Goal: Task Accomplishment & Management: Manage account settings

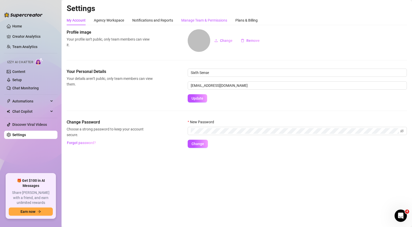
click at [194, 18] on div "Manage Team & Permissions" at bounding box center [204, 20] width 46 height 6
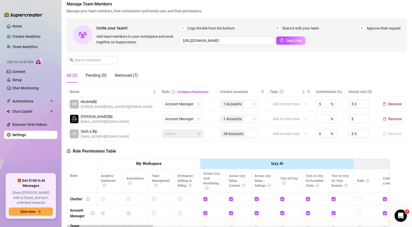
scroll to position [30, 0]
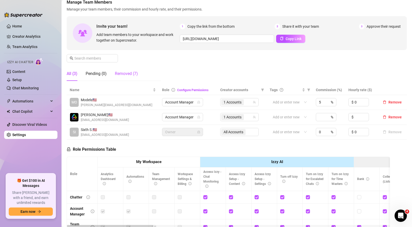
click at [127, 75] on div "Removed (7)" at bounding box center [126, 73] width 23 height 6
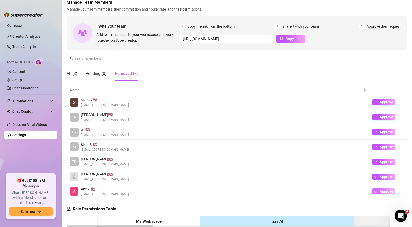
click at [379, 190] on span "Approve" at bounding box center [386, 191] width 14 height 4
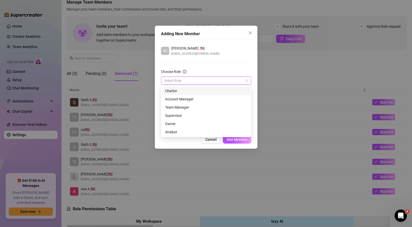
click at [193, 78] on input "Choose Role" at bounding box center [203, 81] width 79 height 8
click at [193, 122] on div "Owner" at bounding box center [206, 124] width 82 height 6
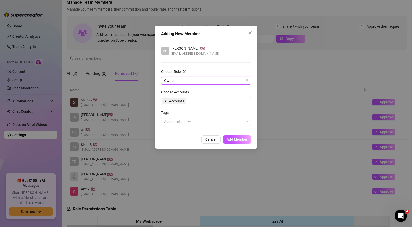
click at [182, 101] on div "All Accounts" at bounding box center [206, 101] width 90 height 8
click at [184, 85] on form "Choose Role Owner Choose Accounts All Accounts Tags Add or enter new" at bounding box center [206, 97] width 90 height 57
click at [184, 83] on span "Owner" at bounding box center [206, 81] width 84 height 8
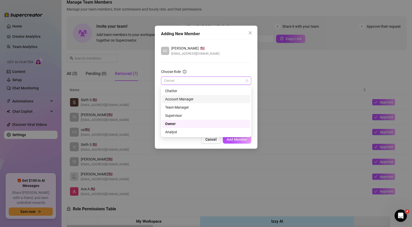
click at [189, 98] on div "Account Manager" at bounding box center [206, 99] width 82 height 6
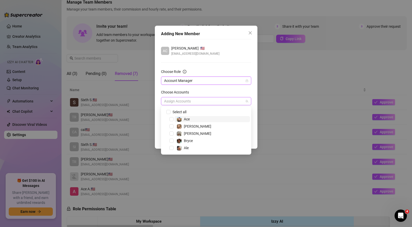
click at [188, 101] on div at bounding box center [203, 100] width 83 height 7
click at [192, 118] on span "Ace" at bounding box center [211, 119] width 75 height 6
click at [229, 89] on div "Choose Accounts" at bounding box center [206, 93] width 90 height 8
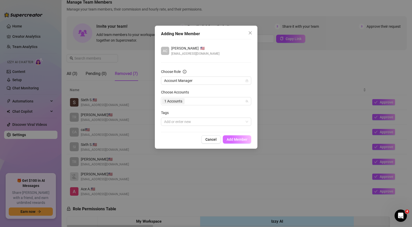
click at [239, 138] on span "Add Member" at bounding box center [237, 139] width 21 height 4
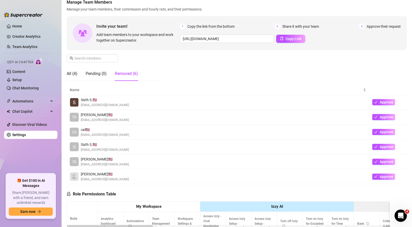
click at [78, 74] on div "All (4) Pending (0) Removed (6)" at bounding box center [102, 73] width 71 height 14
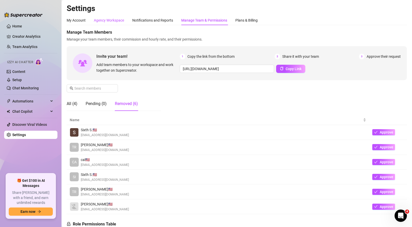
click at [110, 22] on div "Agency Workspace" at bounding box center [109, 20] width 30 height 6
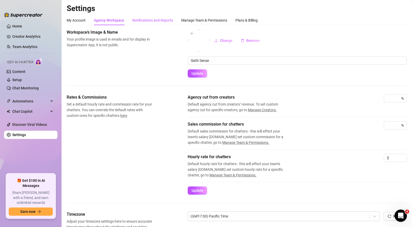
click at [150, 20] on div "Notifications and Reports" at bounding box center [152, 20] width 41 height 6
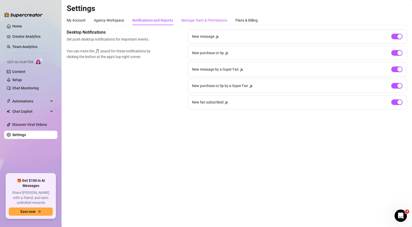
drag, startPoint x: 211, startPoint y: 19, endPoint x: 211, endPoint y: 23, distance: 3.1
click at [211, 19] on div "Manage Team & Permissions" at bounding box center [204, 20] width 46 height 6
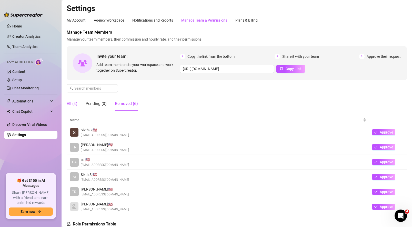
click at [71, 104] on div "All (4)" at bounding box center [72, 103] width 11 height 6
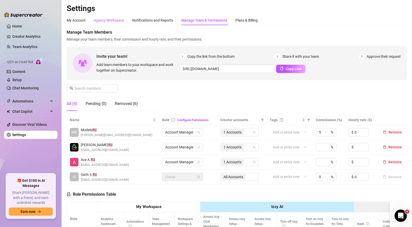
click at [121, 19] on div "Agency Workspace" at bounding box center [109, 20] width 30 height 6
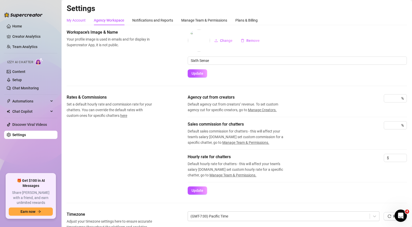
click at [76, 22] on div "My Account" at bounding box center [76, 20] width 19 height 6
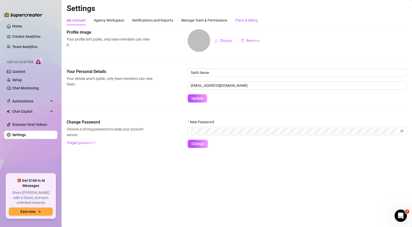
drag, startPoint x: 246, startPoint y: 20, endPoint x: 241, endPoint y: 22, distance: 6.1
click at [246, 20] on div "Plans & Billing" at bounding box center [246, 20] width 22 height 6
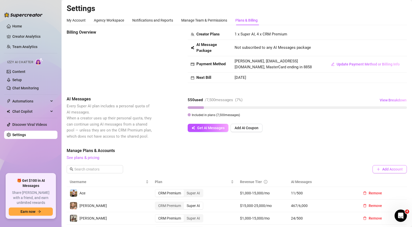
click at [388, 170] on span "Add Account" at bounding box center [392, 169] width 20 height 4
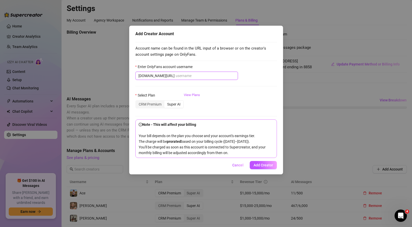
click at [194, 77] on input "Enter OnlyFans account username" at bounding box center [205, 76] width 59 height 6
paste input "@afterdarkacevip"
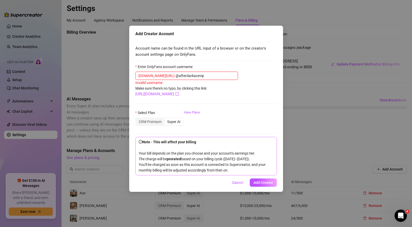
click at [176, 76] on input "@afterdarkacevip" at bounding box center [205, 76] width 59 height 6
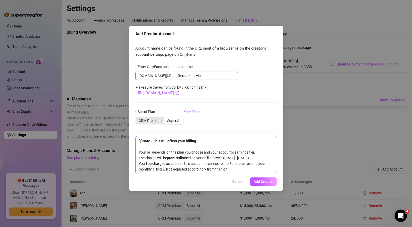
type input "afterdarkacevip"
click at [151, 120] on div "CRM Premium" at bounding box center [150, 120] width 28 height 7
click at [137, 118] on input "CRM Premium" at bounding box center [137, 118] width 0 height 0
click at [269, 183] on span "Add Creator" at bounding box center [262, 181] width 19 height 4
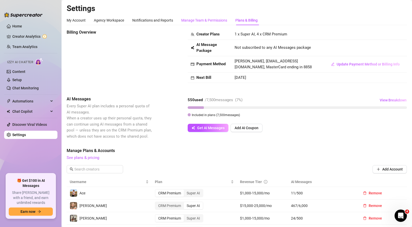
click at [212, 20] on div "Manage Team & Permissions" at bounding box center [204, 20] width 46 height 6
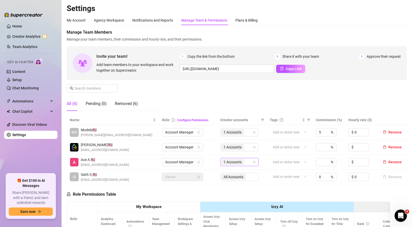
click at [244, 165] on div "1 Accounts" at bounding box center [233, 161] width 24 height 7
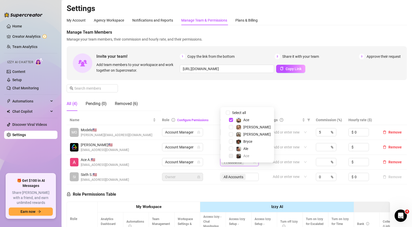
click at [229, 155] on span "Select tree node" at bounding box center [231, 155] width 4 height 4
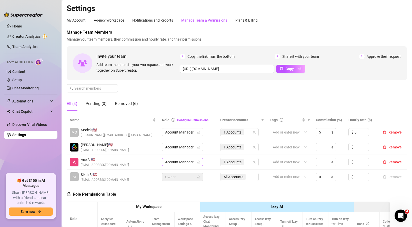
click at [181, 166] on span "Account Manager" at bounding box center [182, 162] width 35 height 8
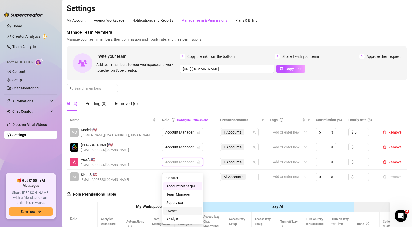
click at [180, 211] on div "Owner" at bounding box center [182, 211] width 33 height 6
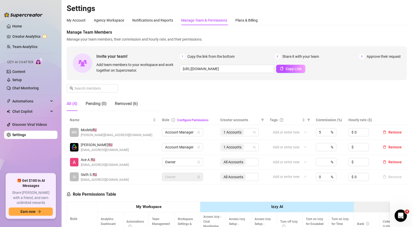
click at [241, 166] on div "All Accounts" at bounding box center [239, 162] width 38 height 8
click at [182, 166] on span "Owner" at bounding box center [182, 162] width 35 height 8
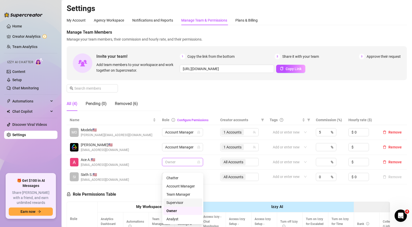
click at [191, 201] on div "Supervisor" at bounding box center [182, 202] width 33 height 6
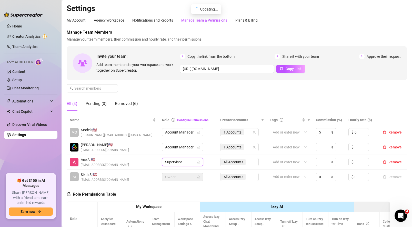
click at [239, 166] on div "All Accounts" at bounding box center [239, 162] width 38 height 8
click at [183, 166] on span "Supervisor" at bounding box center [182, 162] width 35 height 8
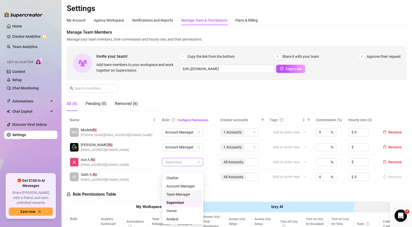
click at [181, 192] on div "Team Manager" at bounding box center [182, 194] width 33 height 6
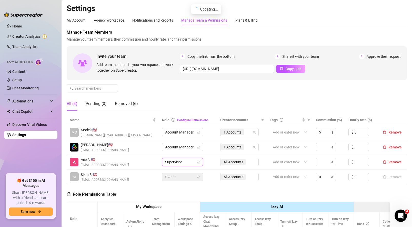
scroll to position [2, 0]
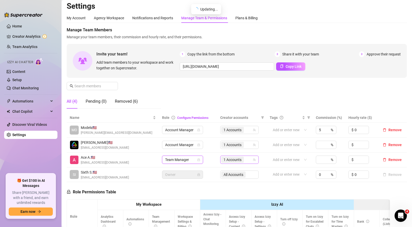
click at [233, 162] on span "1 Accounts" at bounding box center [232, 160] width 18 height 6
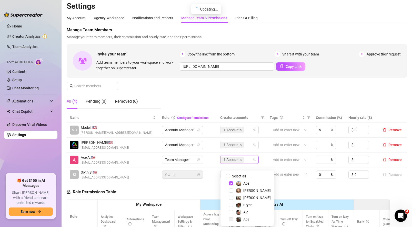
drag, startPoint x: 232, startPoint y: 218, endPoint x: 214, endPoint y: 190, distance: 33.0
click at [232, 218] on span "Select tree node" at bounding box center [231, 219] width 4 height 4
click at [189, 163] on span "Team Manager" at bounding box center [182, 160] width 35 height 8
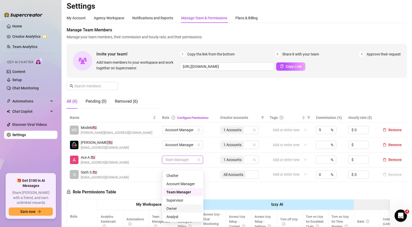
click at [184, 206] on div "Owner" at bounding box center [182, 208] width 33 height 6
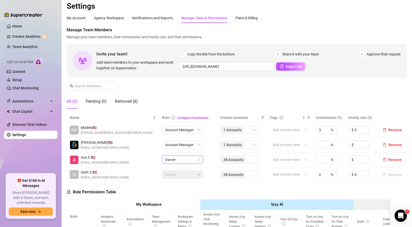
scroll to position [3, 0]
click at [187, 163] on span "Owner" at bounding box center [182, 159] width 35 height 8
drag, startPoint x: 220, startPoint y: 164, endPoint x: 225, endPoint y: 165, distance: 4.4
click at [221, 163] on div "All Accounts" at bounding box center [239, 159] width 38 height 8
click at [239, 163] on div "All Accounts" at bounding box center [239, 159] width 38 height 8
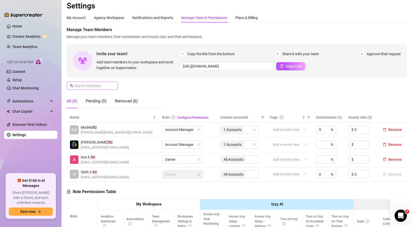
scroll to position [2, 0]
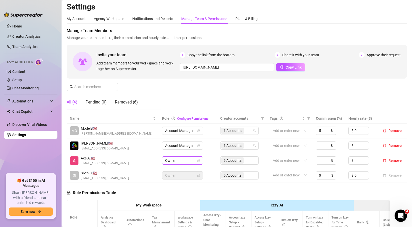
click at [179, 164] on span "Owner" at bounding box center [182, 160] width 35 height 8
click at [231, 164] on div "5 Accounts" at bounding box center [239, 160] width 38 height 8
click at [183, 164] on span "Owner" at bounding box center [182, 160] width 35 height 8
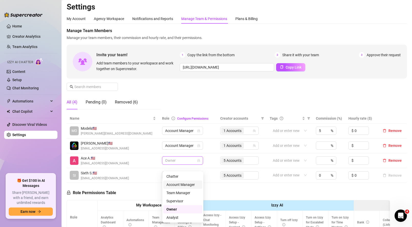
click at [186, 184] on div "Account Manager" at bounding box center [182, 184] width 33 height 6
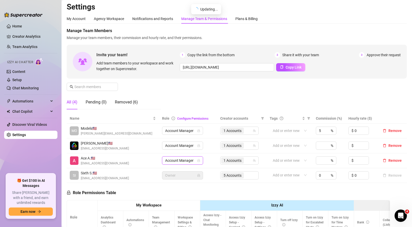
click at [230, 163] on span "1 Accounts" at bounding box center [232, 160] width 18 height 6
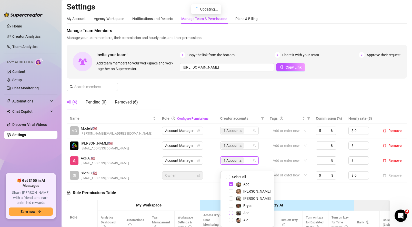
click at [231, 214] on span "Select tree node" at bounding box center [231, 212] width 4 height 4
click at [199, 110] on div "Manage Team Members Manage your team members, their commission and hourly rate,…" at bounding box center [237, 71] width 340 height 86
